Goal: Information Seeking & Learning: Learn about a topic

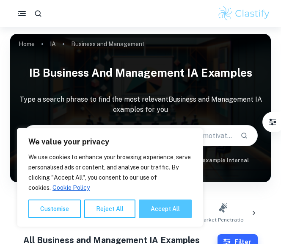
click at [168, 203] on button "Accept All" at bounding box center [165, 209] width 53 height 19
checkbox input "true"
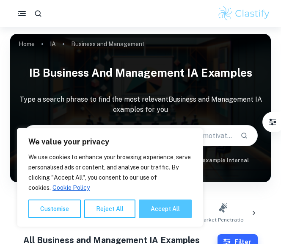
checkbox input "true"
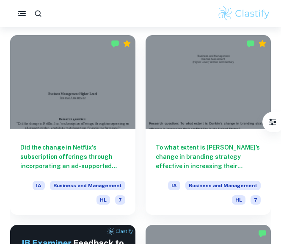
scroll to position [232, 0]
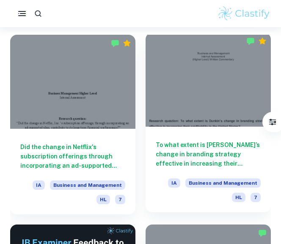
click at [208, 112] on div at bounding box center [208, 80] width 125 height 94
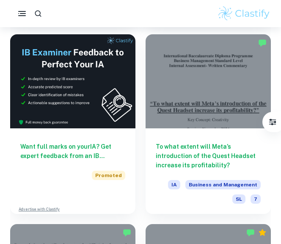
scroll to position [423, 0]
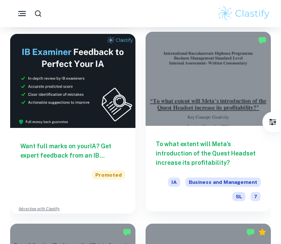
click at [209, 108] on div at bounding box center [208, 79] width 125 height 94
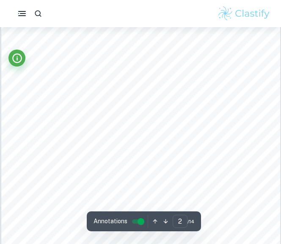
scroll to position [494, 0]
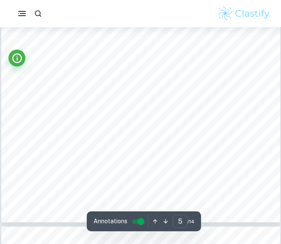
type input "6"
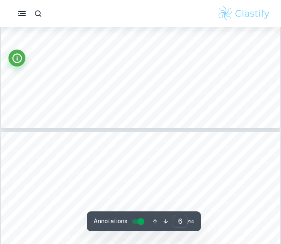
scroll to position [2392, 0]
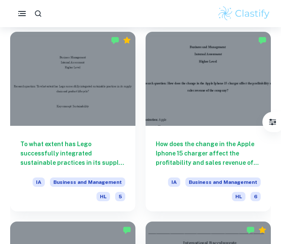
scroll to position [995, 0]
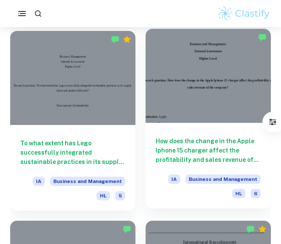
click at [188, 116] on div at bounding box center [208, 76] width 125 height 94
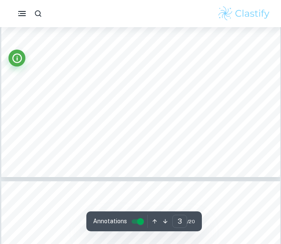
scroll to position [1164, 0]
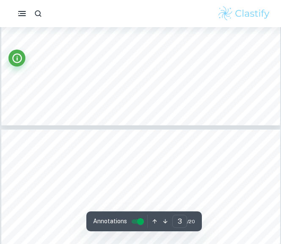
type input "4"
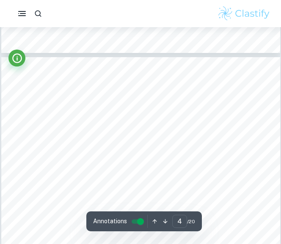
scroll to position [1277, 0]
